Goal: Task Accomplishment & Management: Complete application form

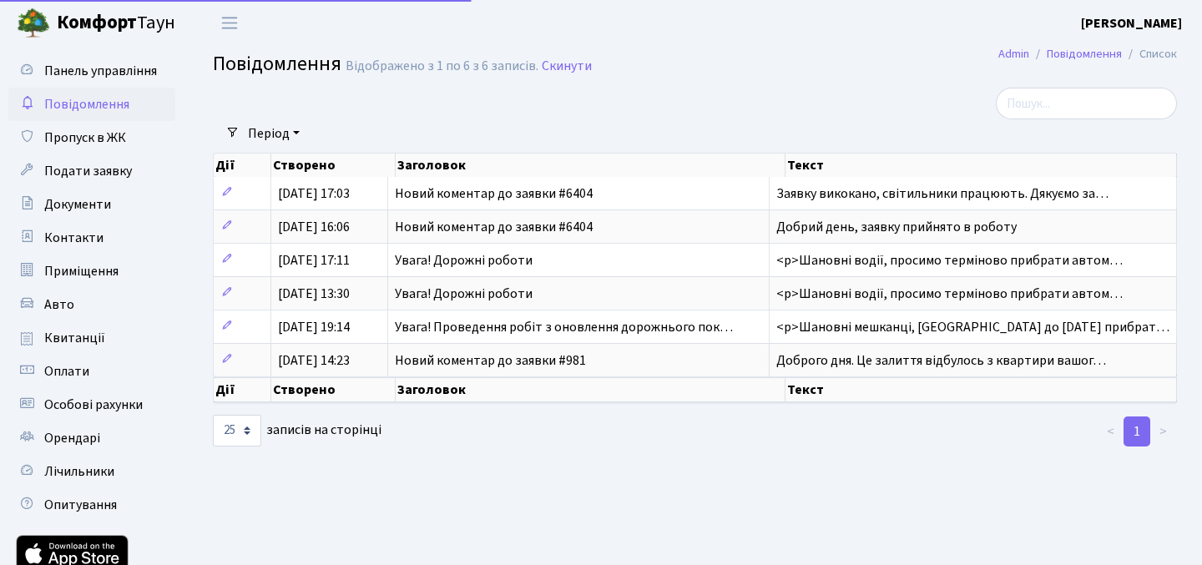
select select "25"
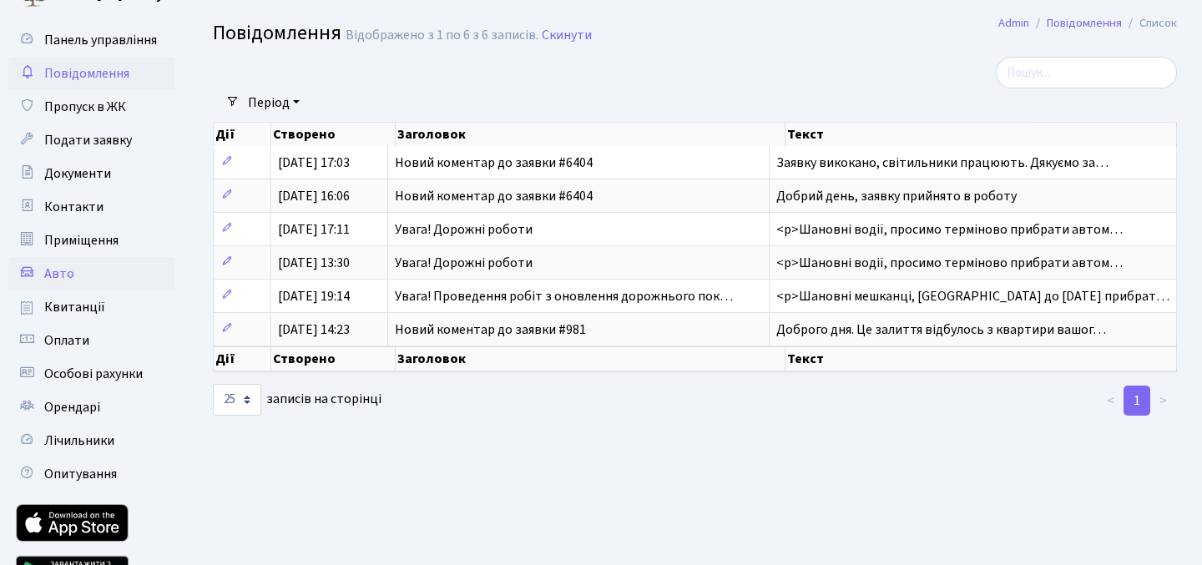
scroll to position [48, 0]
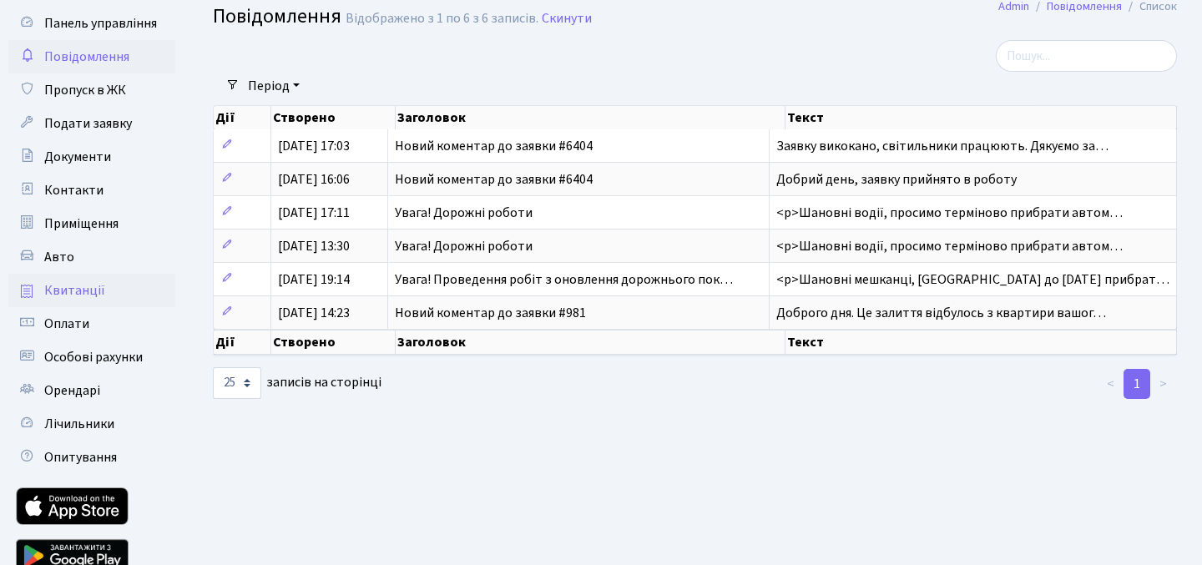
click at [105, 296] on link "Квитанції" at bounding box center [91, 290] width 167 height 33
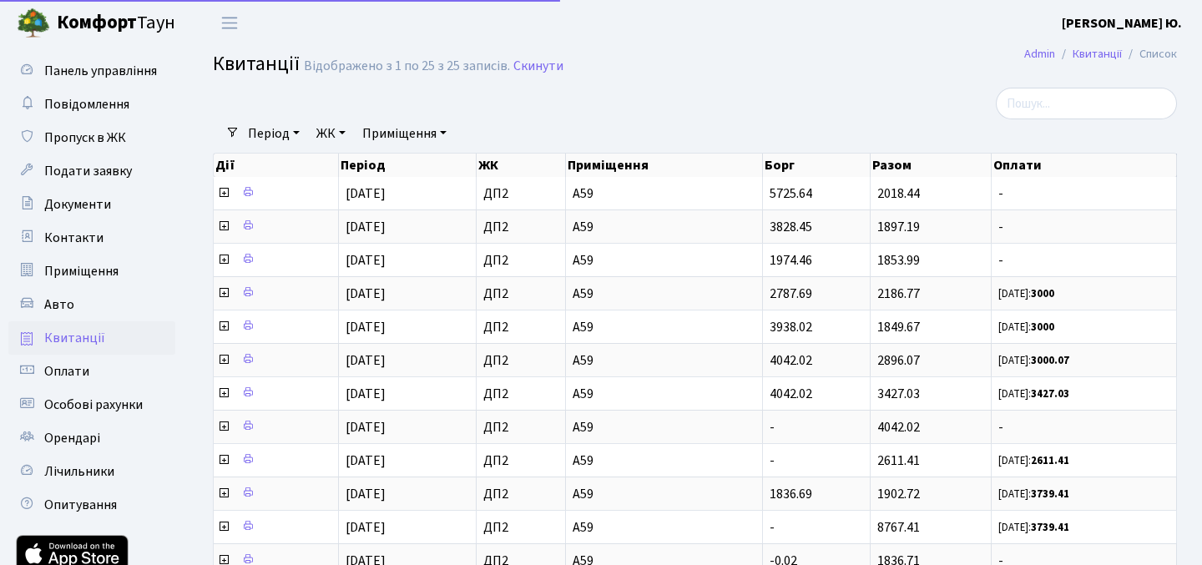
select select "25"
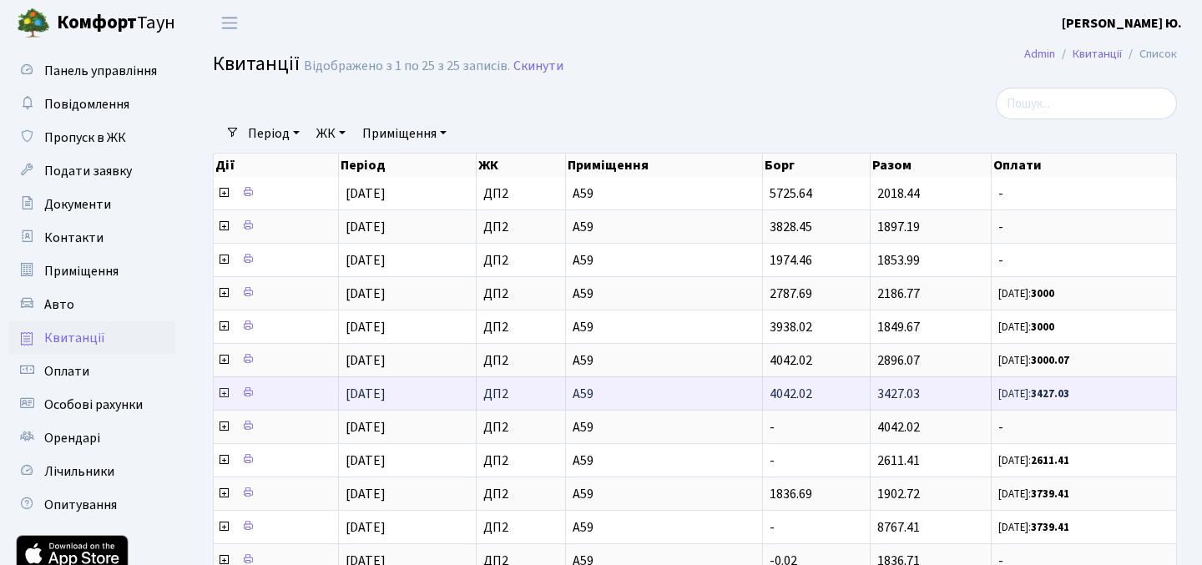
scroll to position [3, 0]
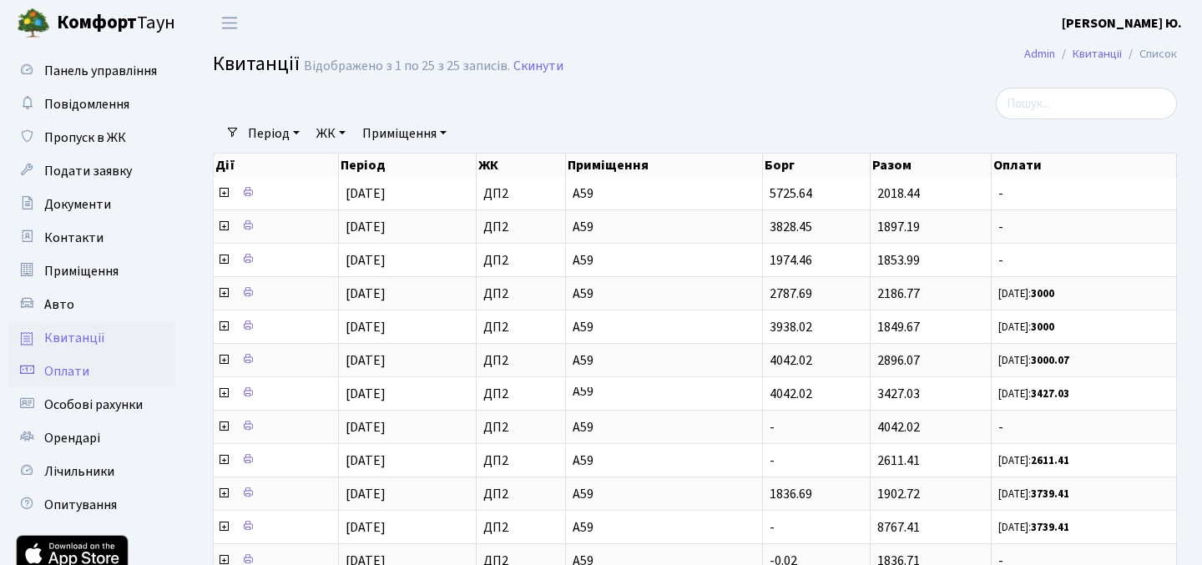
click at [134, 372] on link "Оплати" at bounding box center [91, 371] width 167 height 33
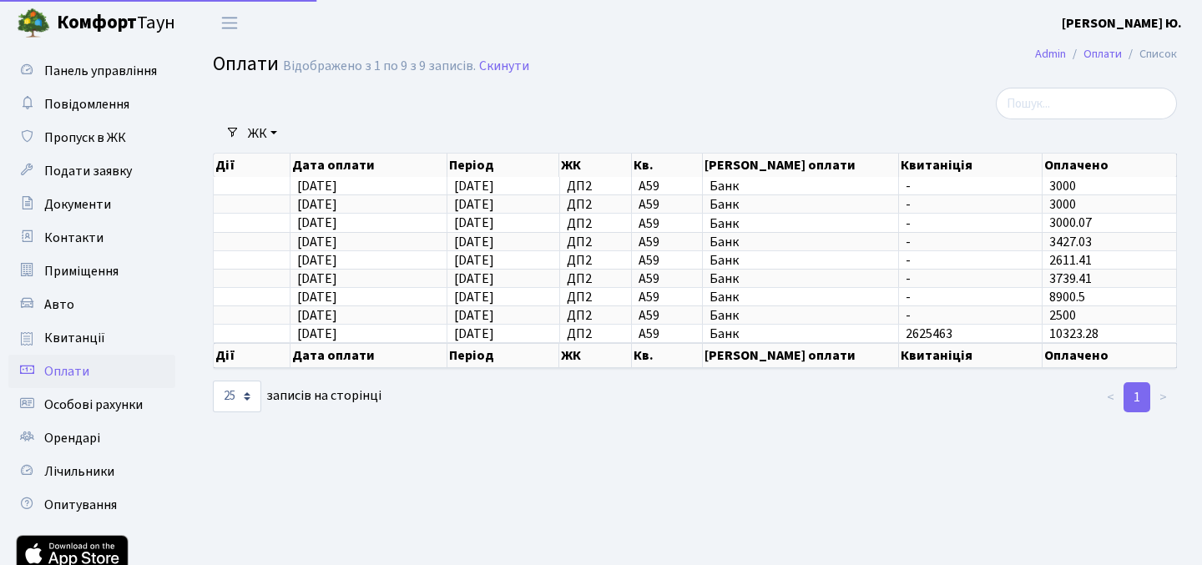
select select "25"
click at [118, 329] on link "Квитанції" at bounding box center [91, 337] width 167 height 33
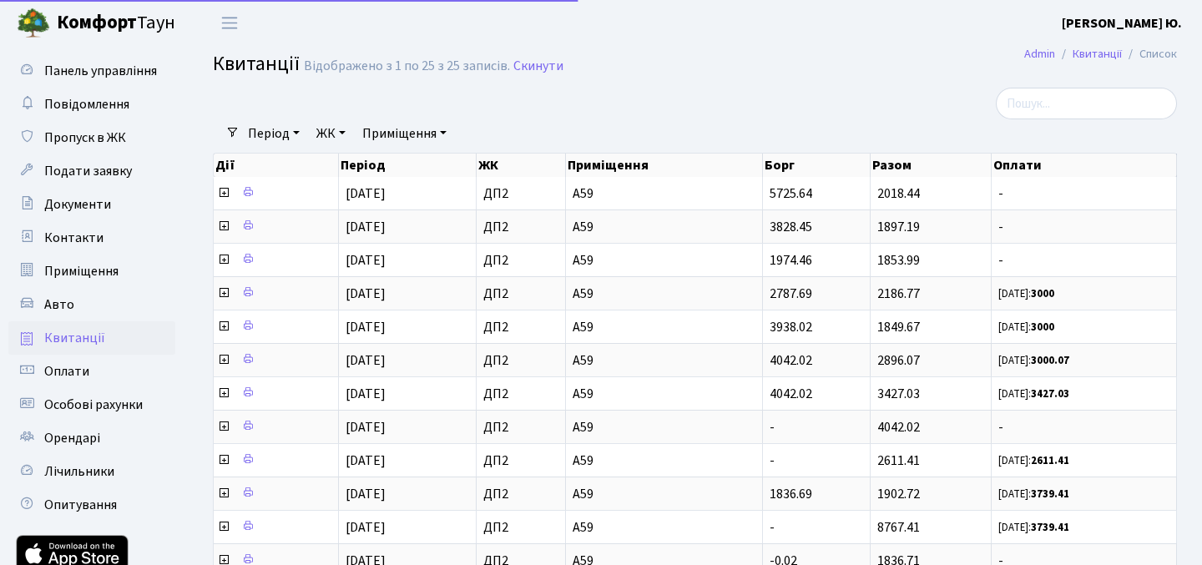
select select "25"
click at [116, 174] on span "Подати заявку" at bounding box center [88, 171] width 88 height 18
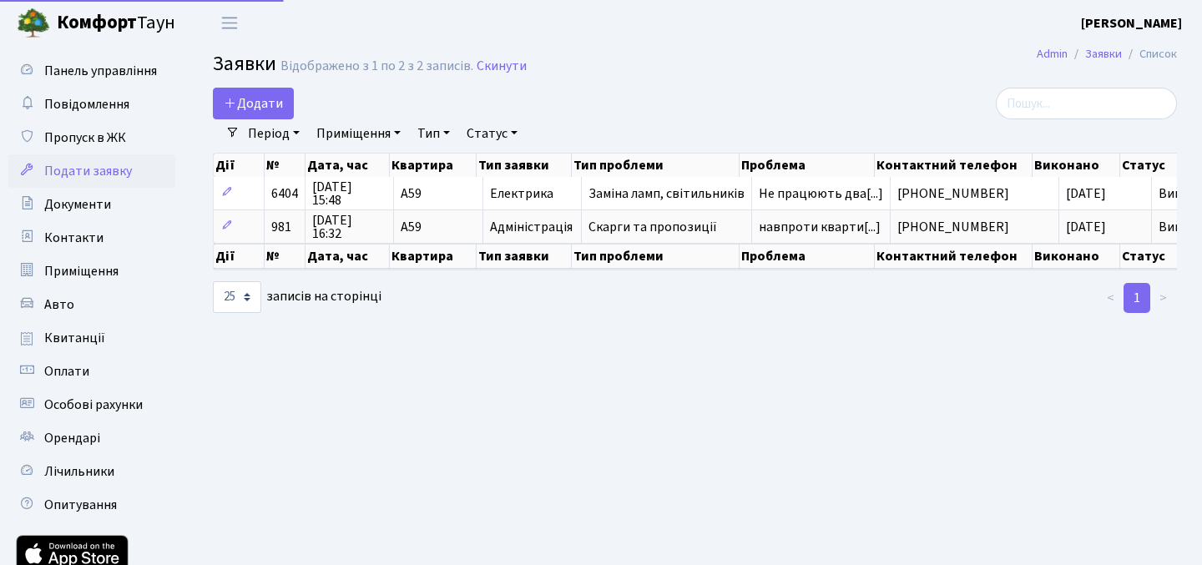
select select "25"
click at [263, 104] on span "Додати" at bounding box center [253, 103] width 59 height 18
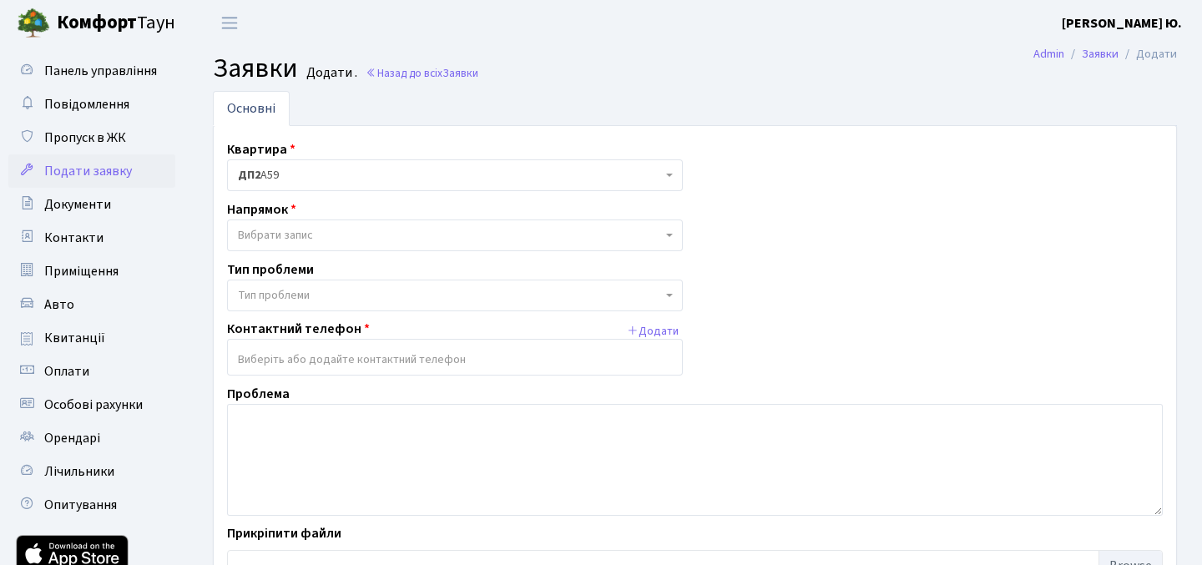
click at [396, 231] on span "Вибрати запис" at bounding box center [450, 235] width 424 height 17
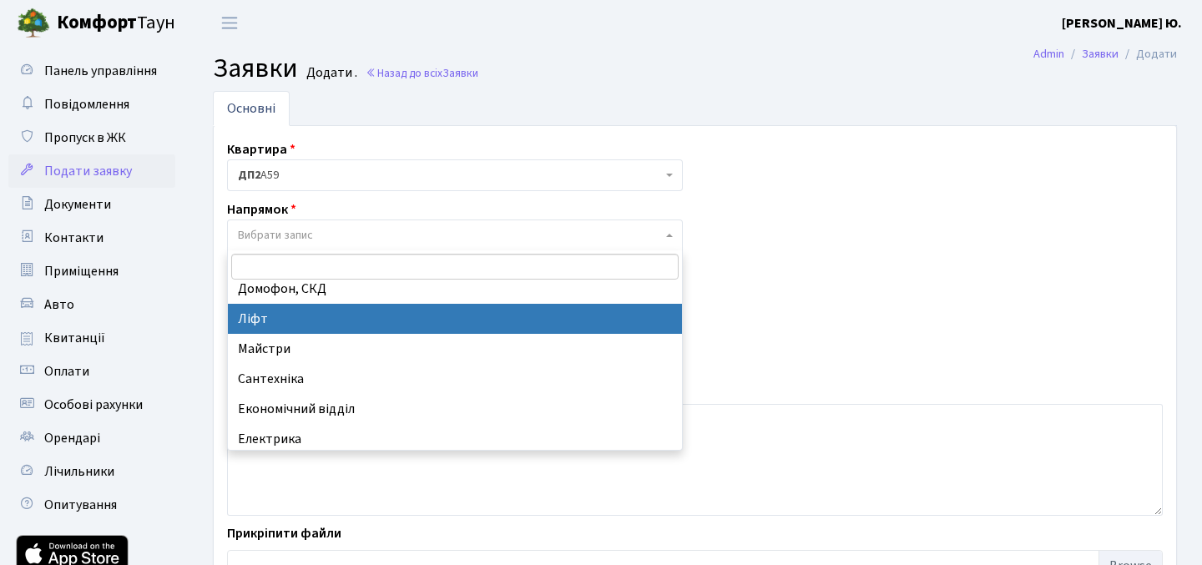
scroll to position [49, 0]
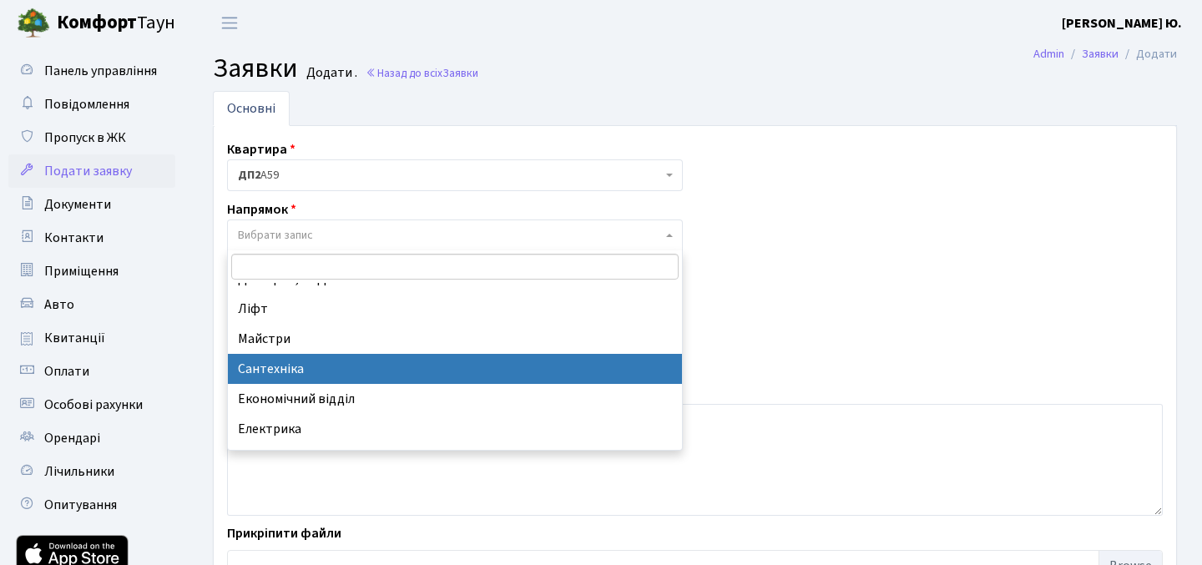
select select "2"
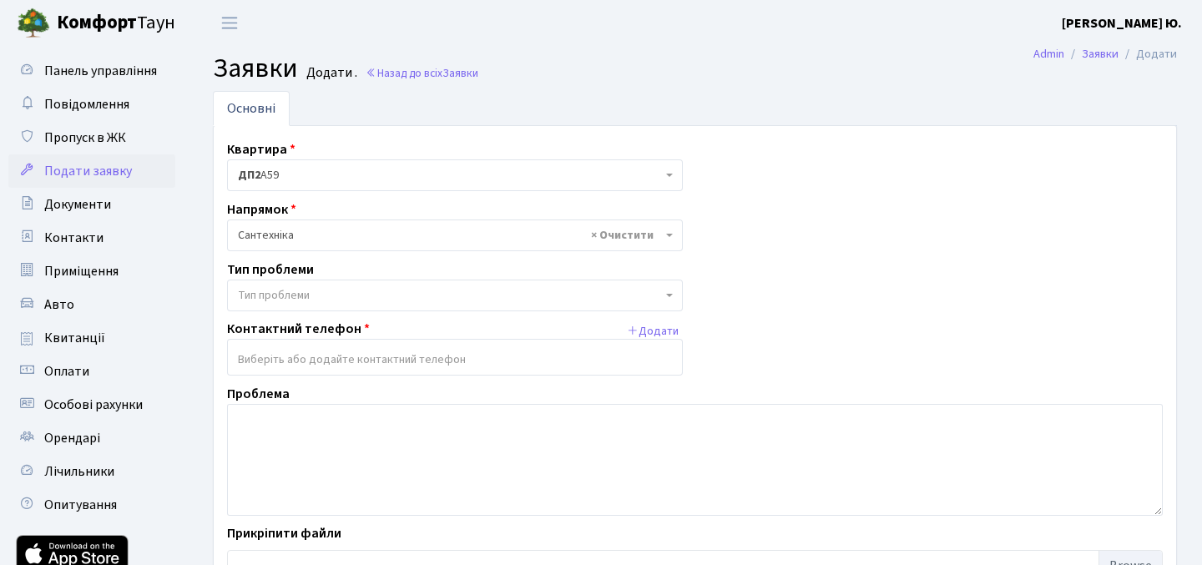
click at [432, 287] on span "Тип проблеми" at bounding box center [450, 295] width 424 height 17
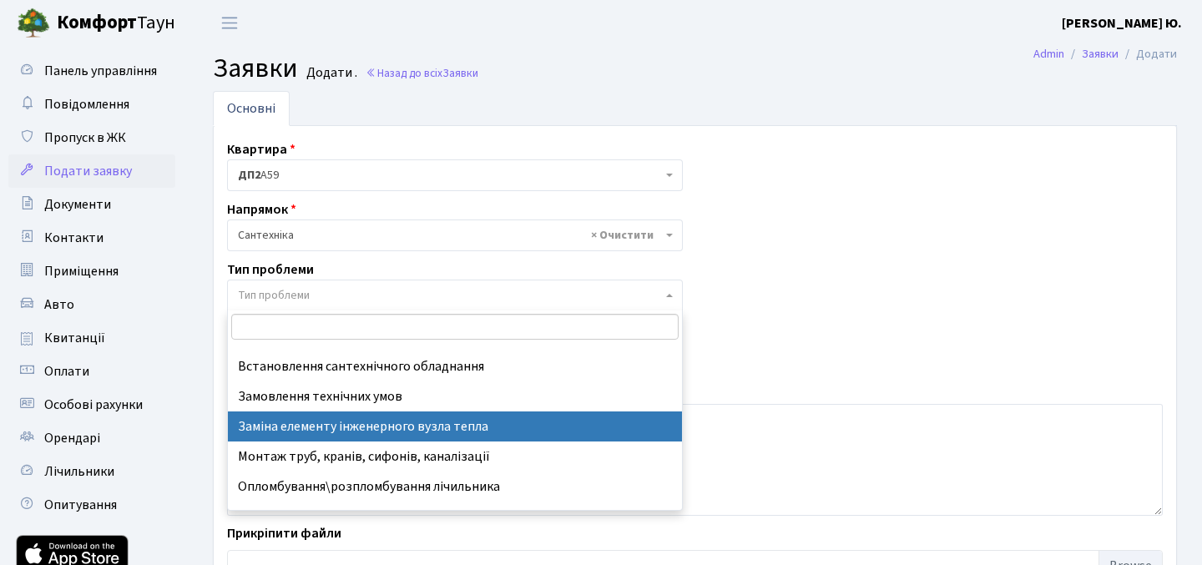
scroll to position [0, 0]
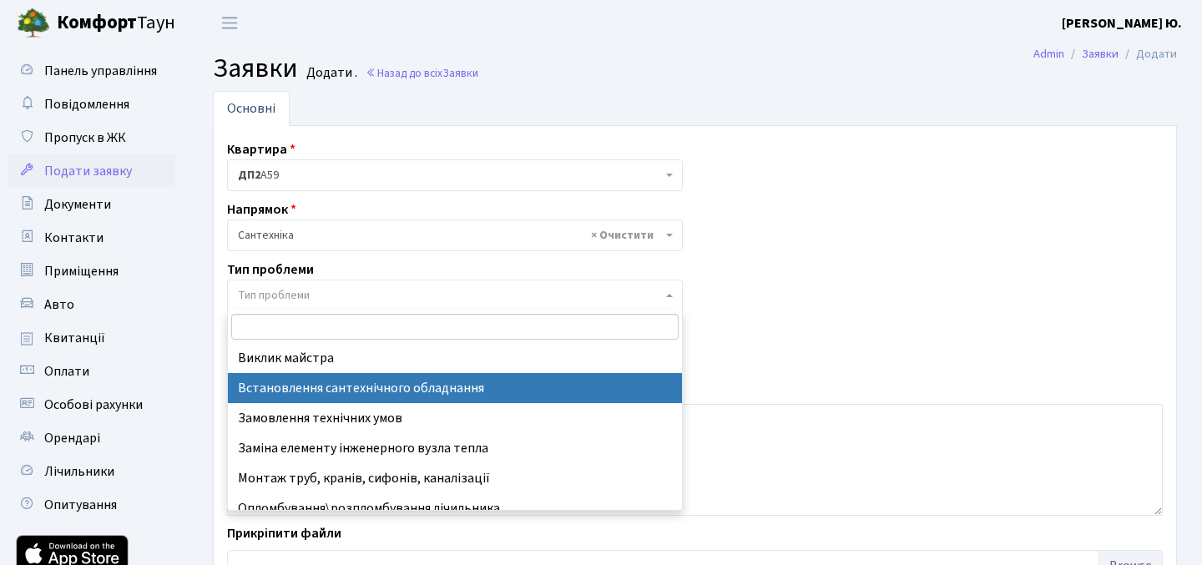
select select "39"
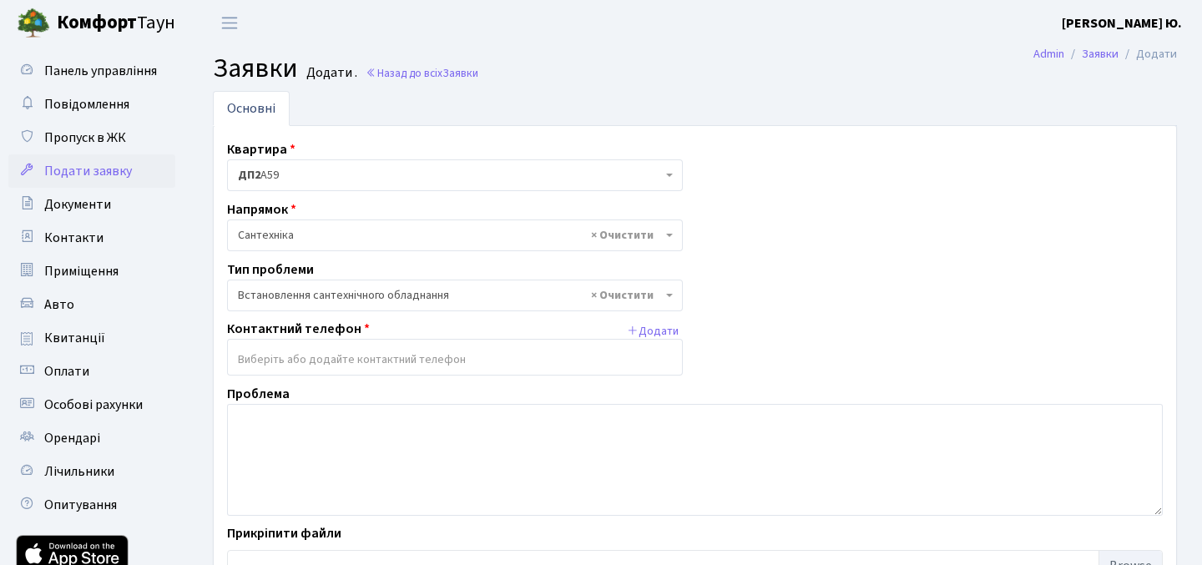
click at [460, 361] on input "search" at bounding box center [455, 360] width 454 height 30
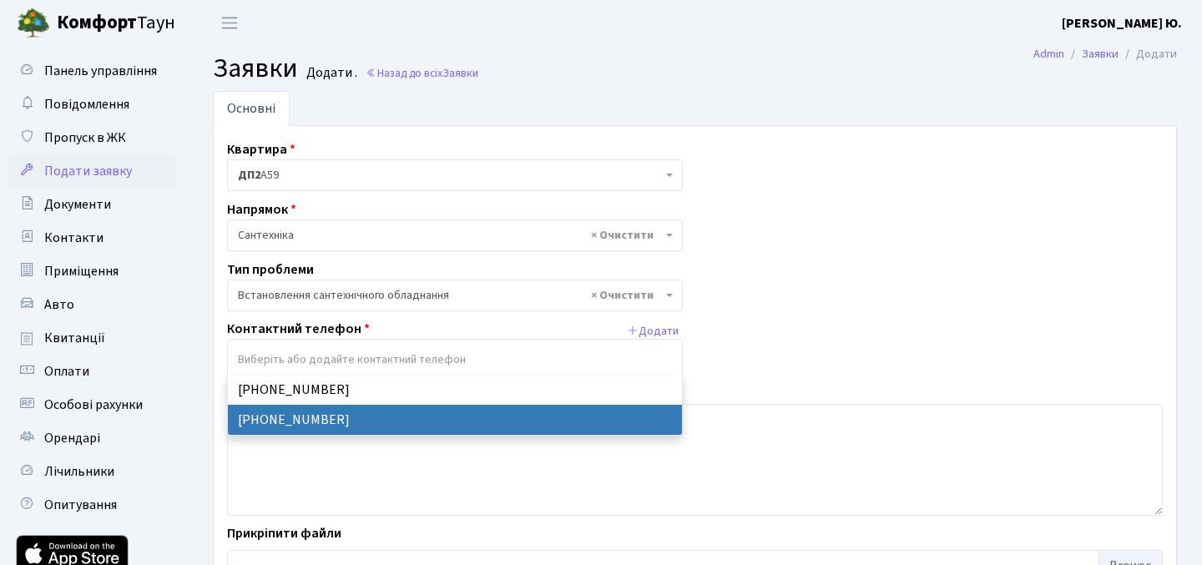
select select "126925"
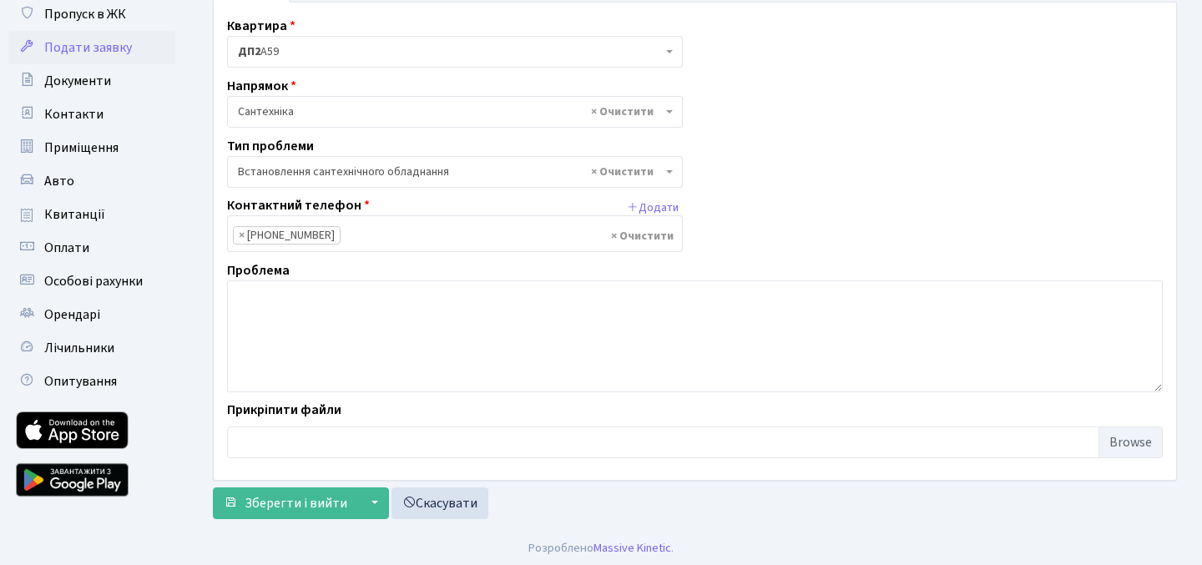
scroll to position [124, 0]
